Goal: Navigation & Orientation: Understand site structure

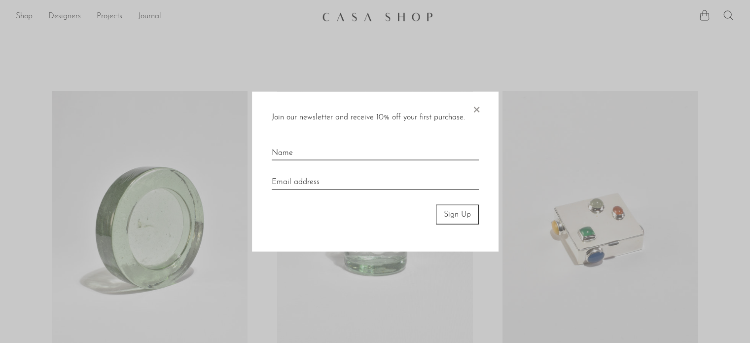
click at [302, 63] on div at bounding box center [375, 171] width 750 height 343
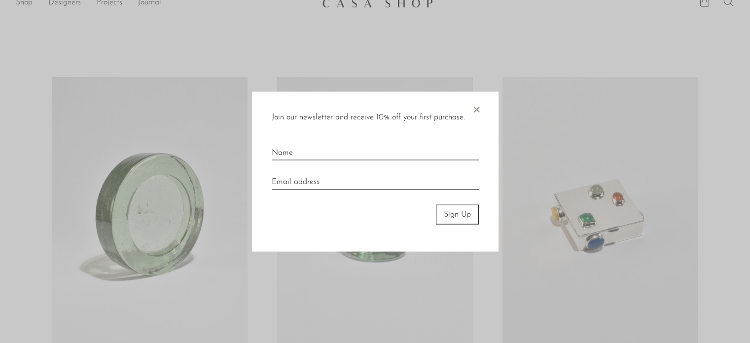
scroll to position [14, 0]
click at [479, 111] on span "×" at bounding box center [477, 107] width 10 height 32
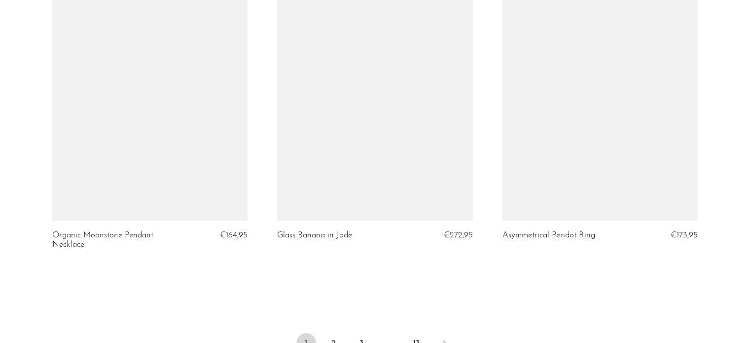
scroll to position [3803, 0]
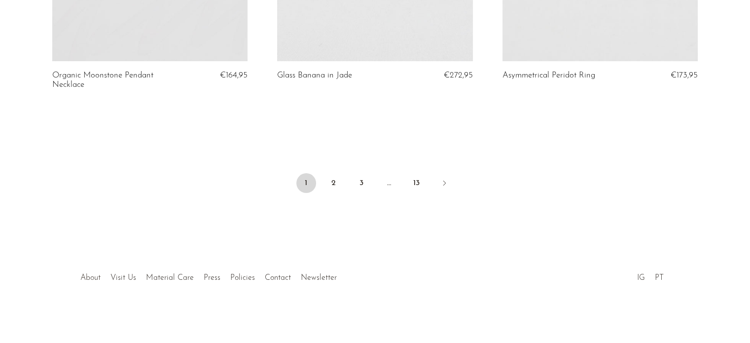
click at [93, 274] on link "About" at bounding box center [90, 278] width 20 height 8
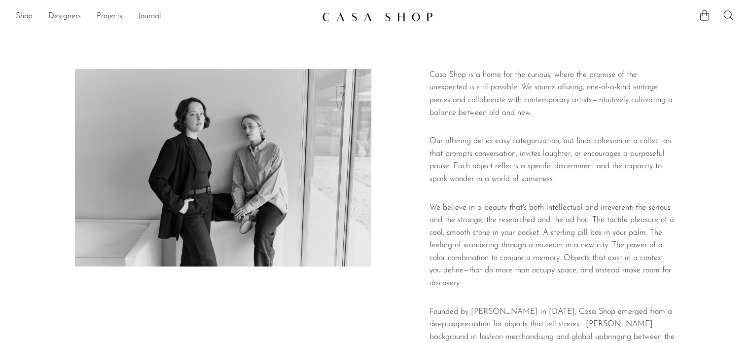
click at [12, 17] on div "Shop Featured New Arrivals Bestsellers Coming Soon Jewelry Jewelry All Earrings…" at bounding box center [375, 17] width 750 height 18
click at [24, 17] on link "Shop" at bounding box center [24, 16] width 17 height 13
